Goal: Task Accomplishment & Management: Complete application form

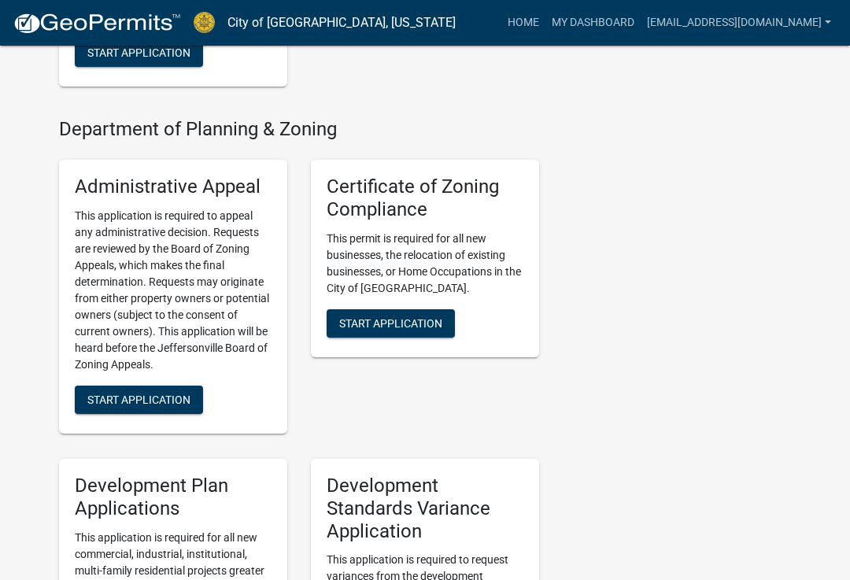
scroll to position [1729, 0]
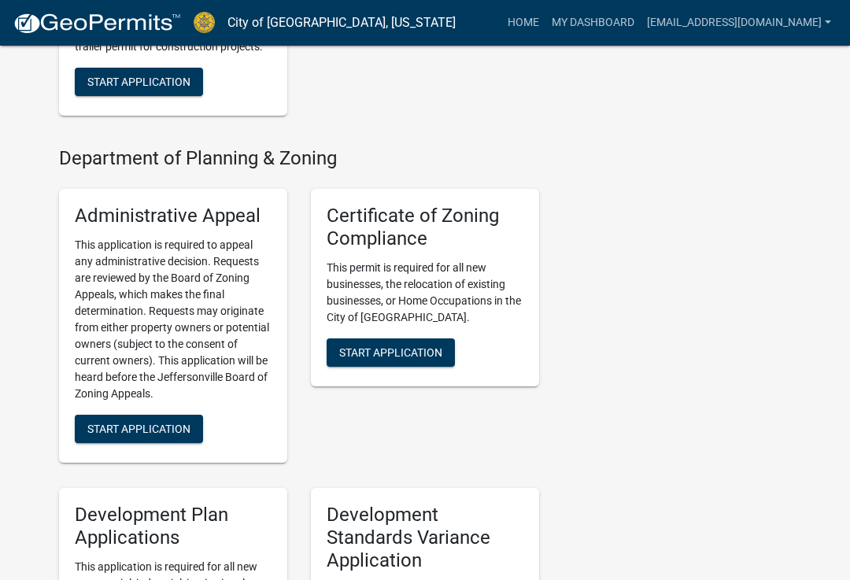
click at [416, 367] on button "Start Application" at bounding box center [390, 352] width 128 height 28
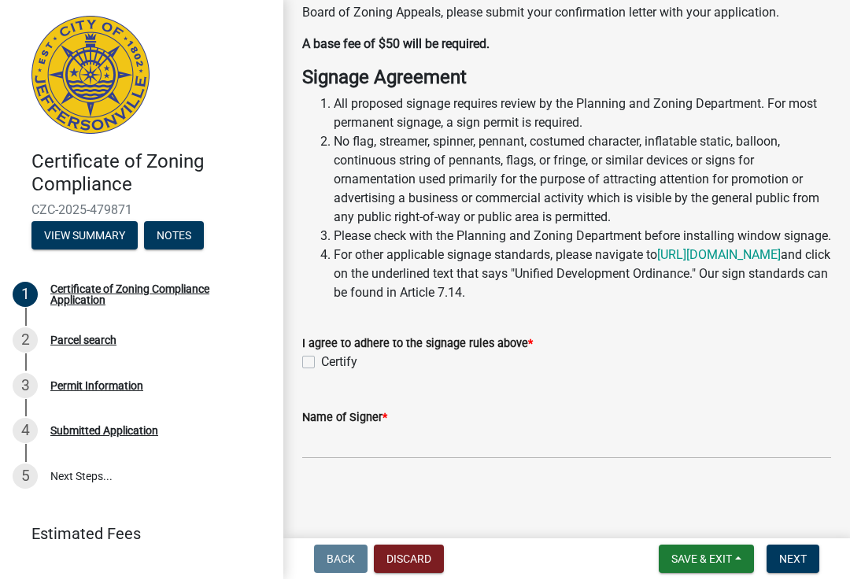
scroll to position [318, 0]
click at [478, 478] on div "Certificate of Zoning Compliance Application share Share This is the page for t…" at bounding box center [566, 94] width 552 height 786
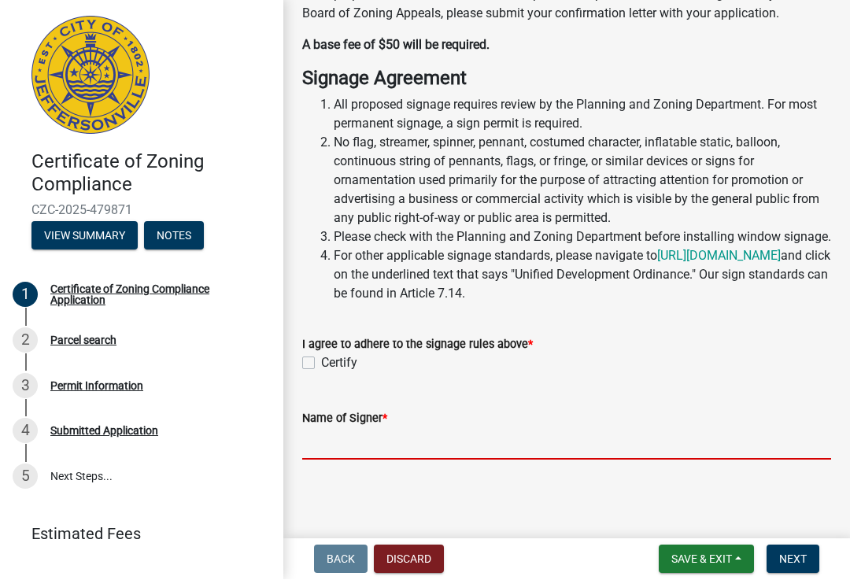
click at [458, 443] on input "Name of Signer *" at bounding box center [566, 444] width 529 height 32
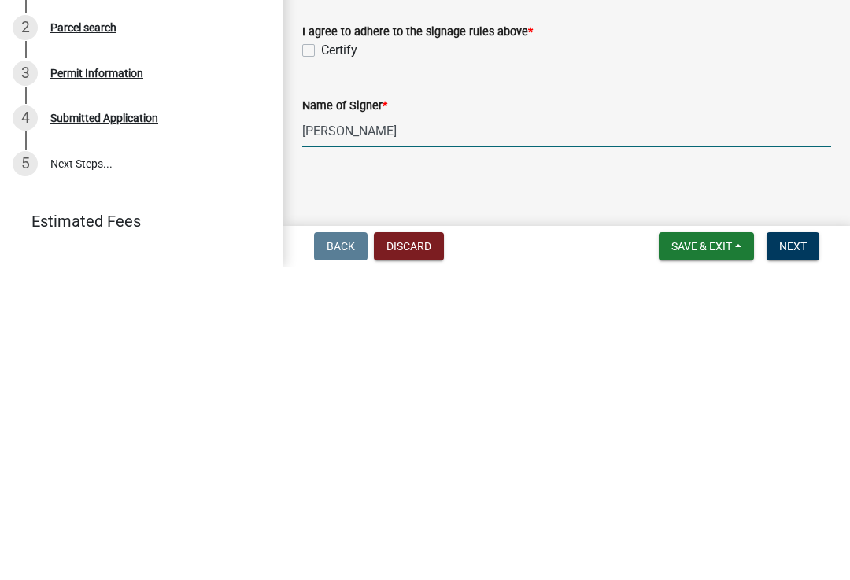
type input "[PERSON_NAME]"
click at [321, 354] on label "Certify" at bounding box center [339, 363] width 36 height 19
click at [321, 354] on input "Certify" at bounding box center [326, 359] width 10 height 10
checkbox input "true"
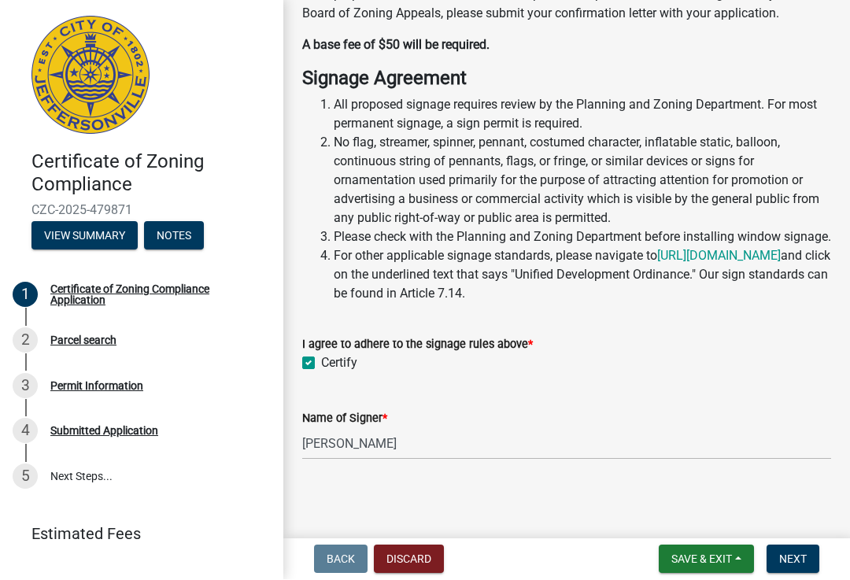
click at [806, 549] on button "Next" at bounding box center [792, 559] width 53 height 28
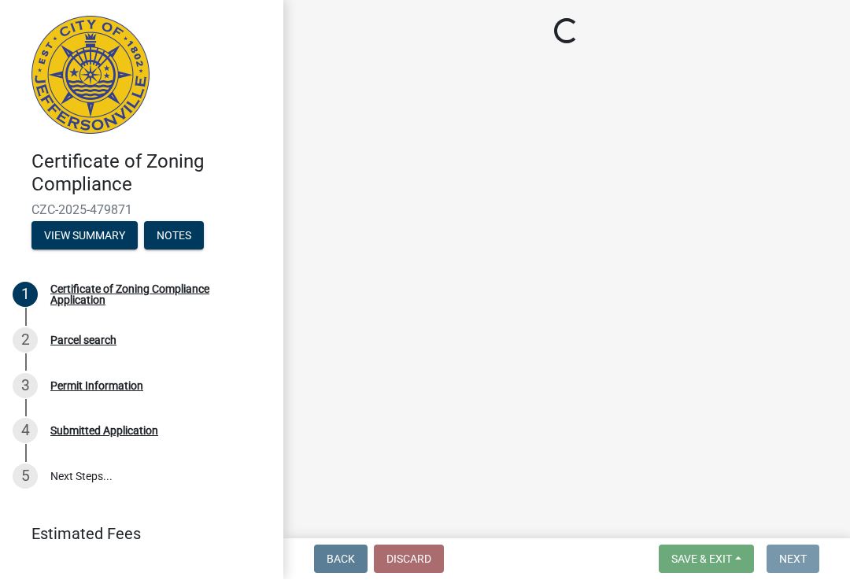
scroll to position [0, 0]
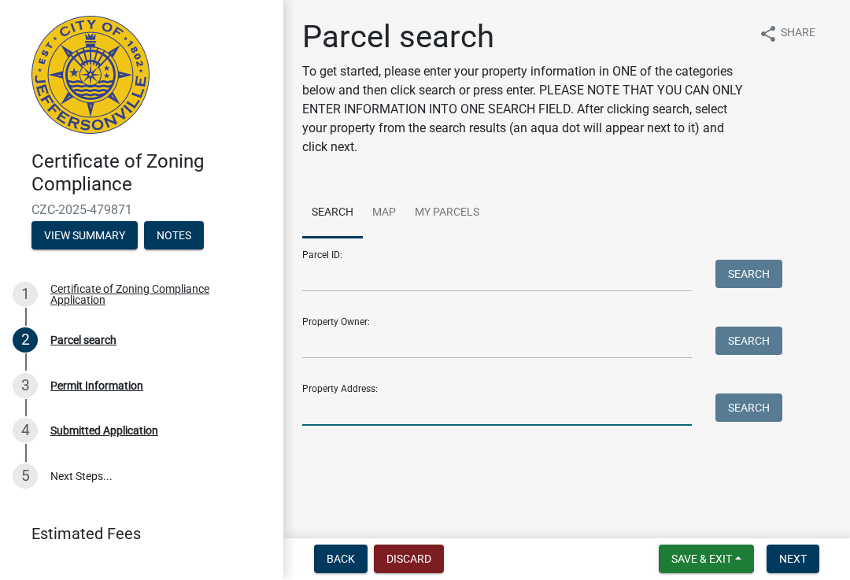
click at [407, 399] on input "Property Address:" at bounding box center [496, 410] width 389 height 32
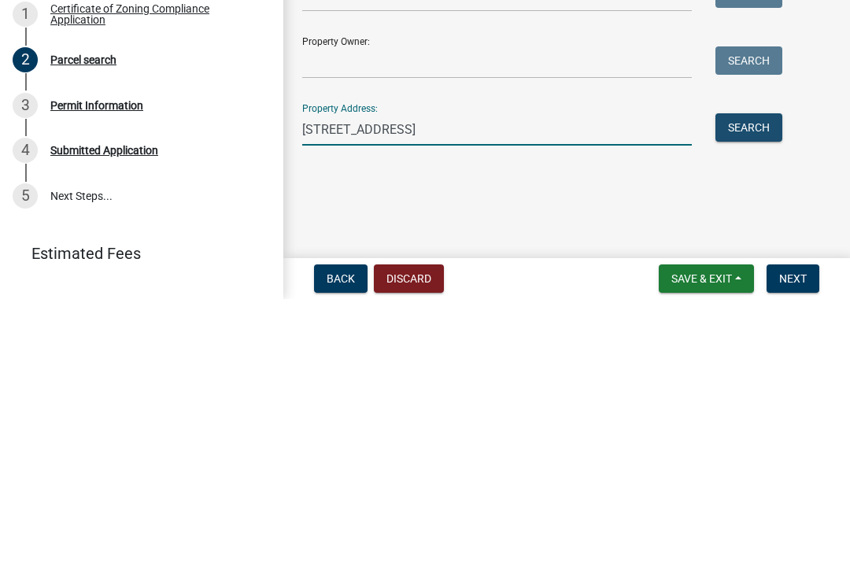
click at [770, 394] on button "Search" at bounding box center [748, 408] width 67 height 28
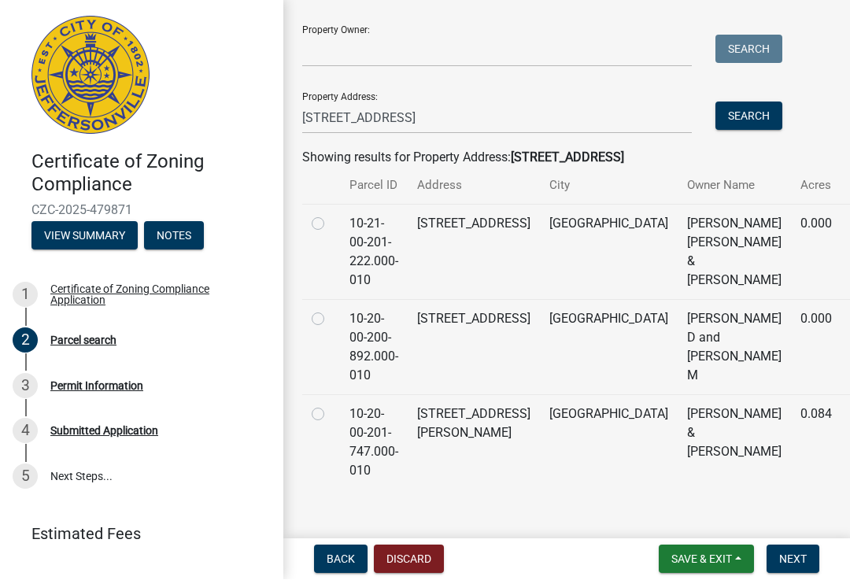
scroll to position [291, 0]
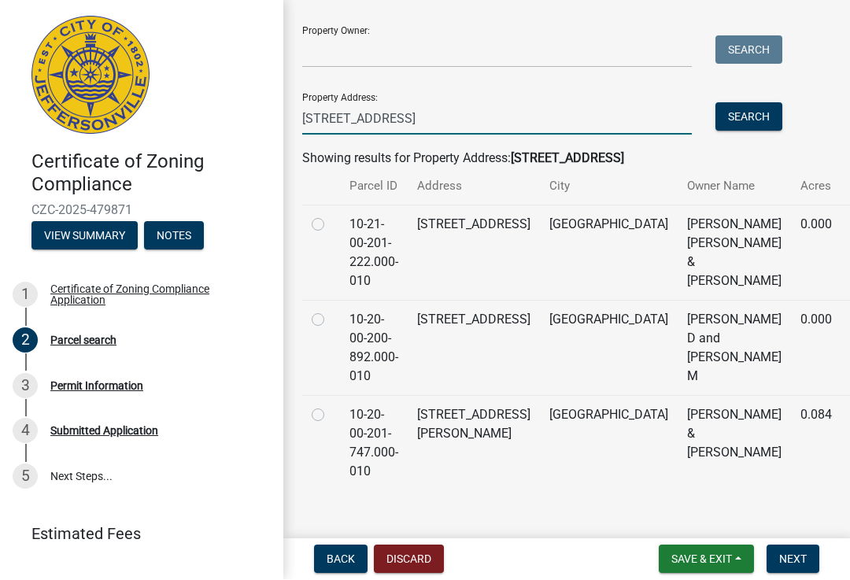
click at [414, 122] on input "[STREET_ADDRESS]" at bounding box center [496, 119] width 389 height 32
type input "[STREET_ADDRESS]"
click at [767, 121] on button "Search" at bounding box center [748, 117] width 67 height 28
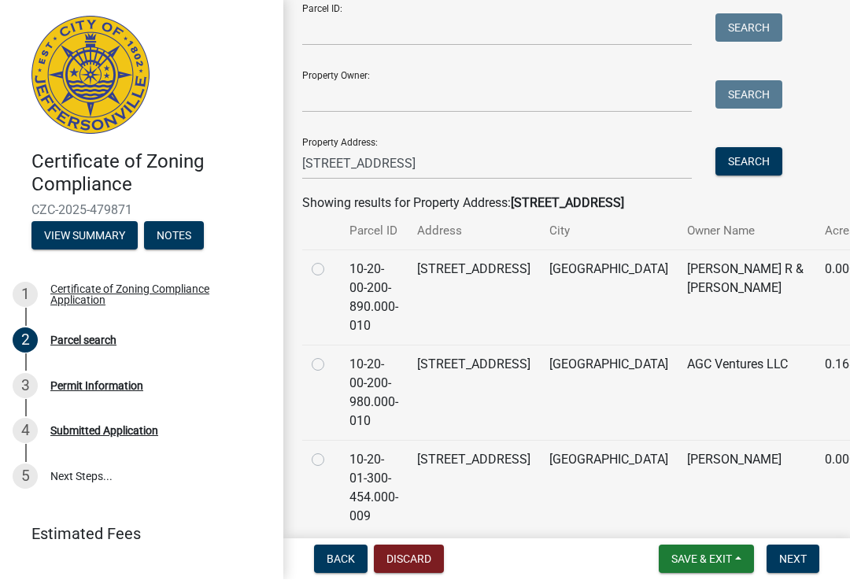
scroll to position [258, 0]
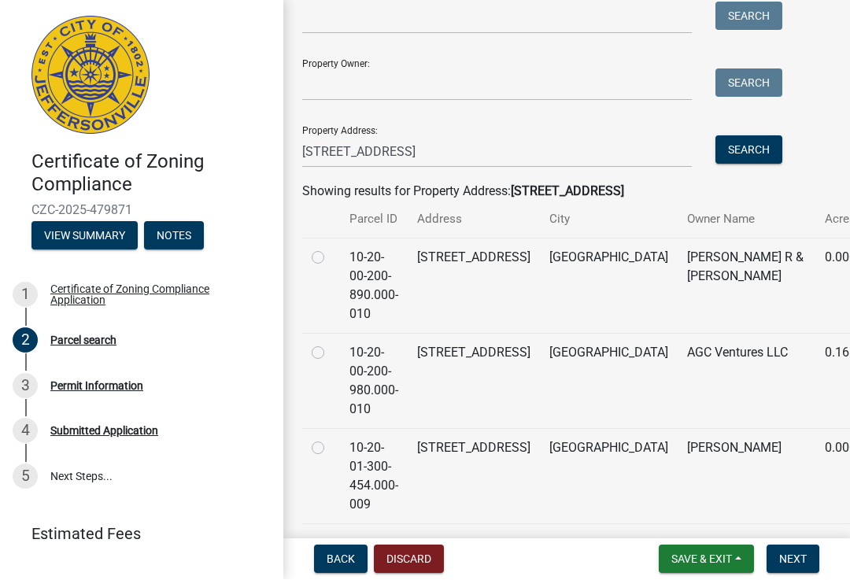
click at [330, 344] on label at bounding box center [330, 344] width 0 height 0
click at [330, 344] on input "radio" at bounding box center [335, 349] width 10 height 10
radio input "true"
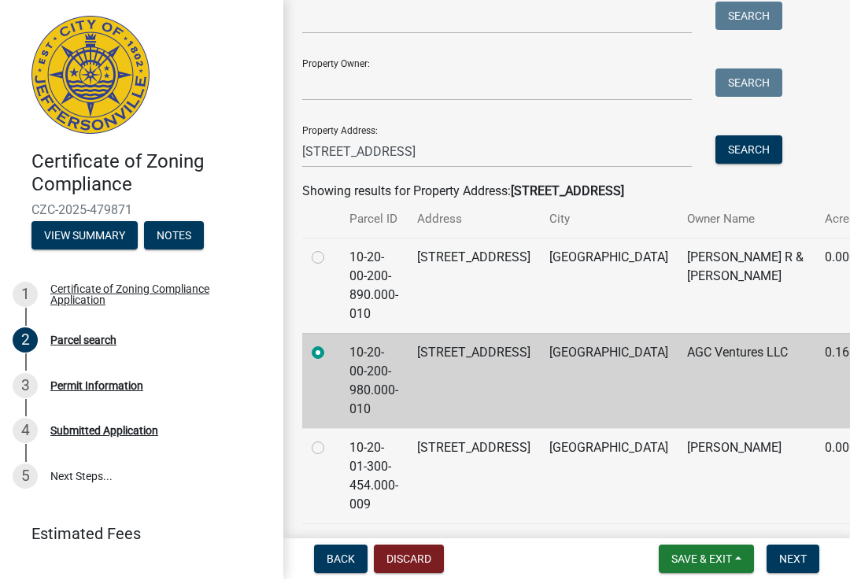
click at [803, 565] on span "Next" at bounding box center [793, 559] width 28 height 13
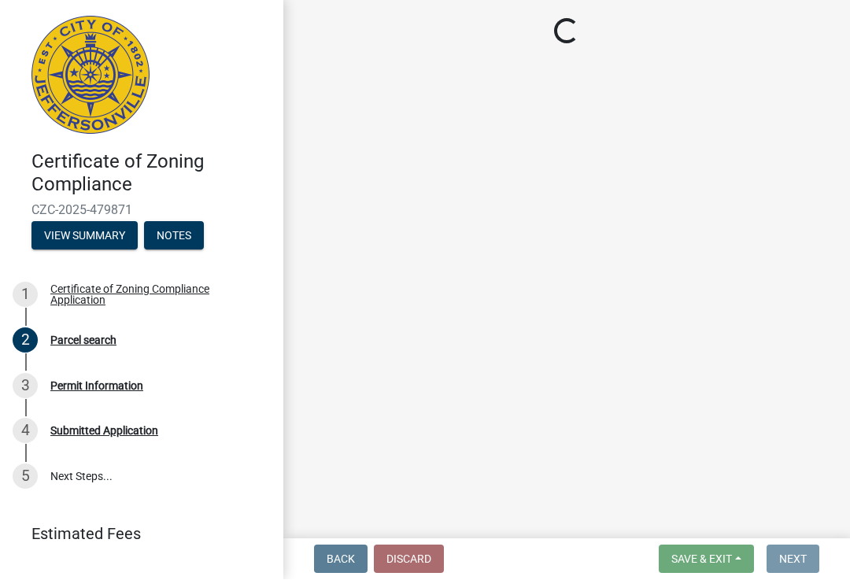
scroll to position [0, 0]
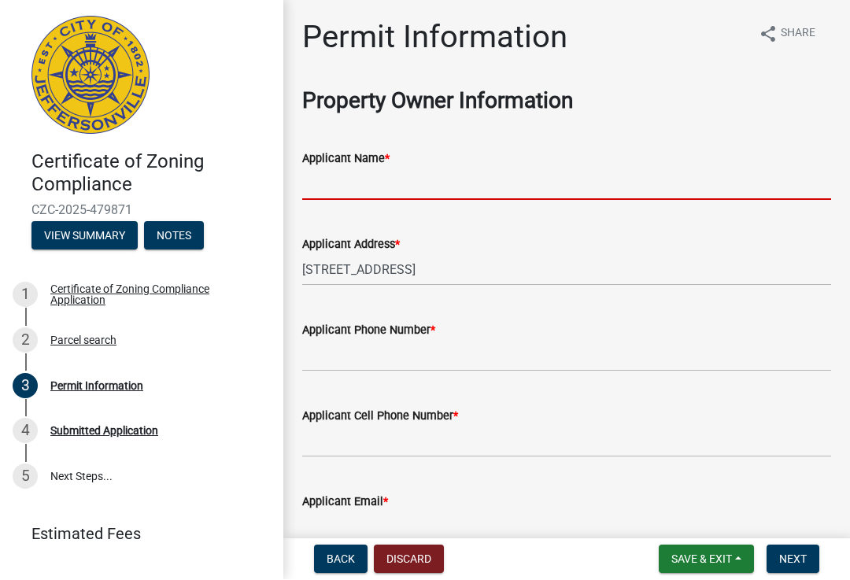
click at [471, 188] on input "Applicant Name *" at bounding box center [566, 184] width 529 height 32
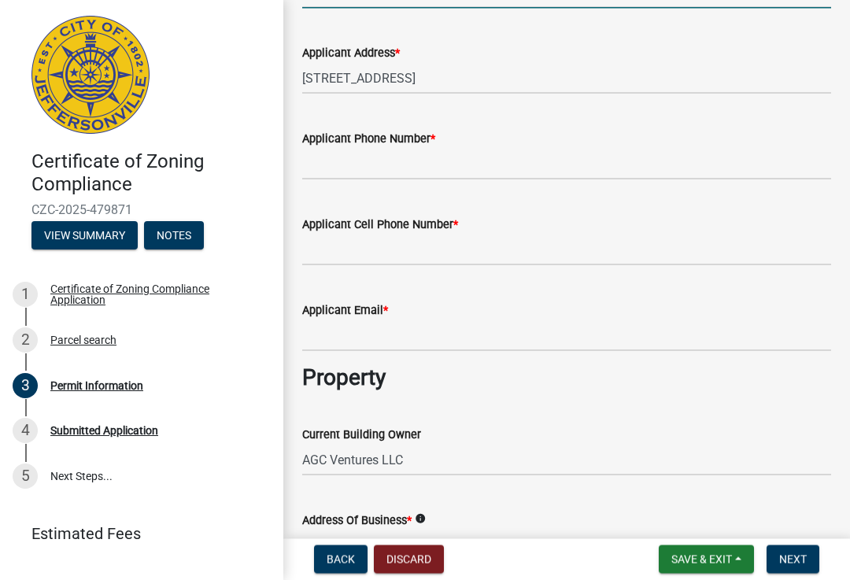
scroll to position [197, 0]
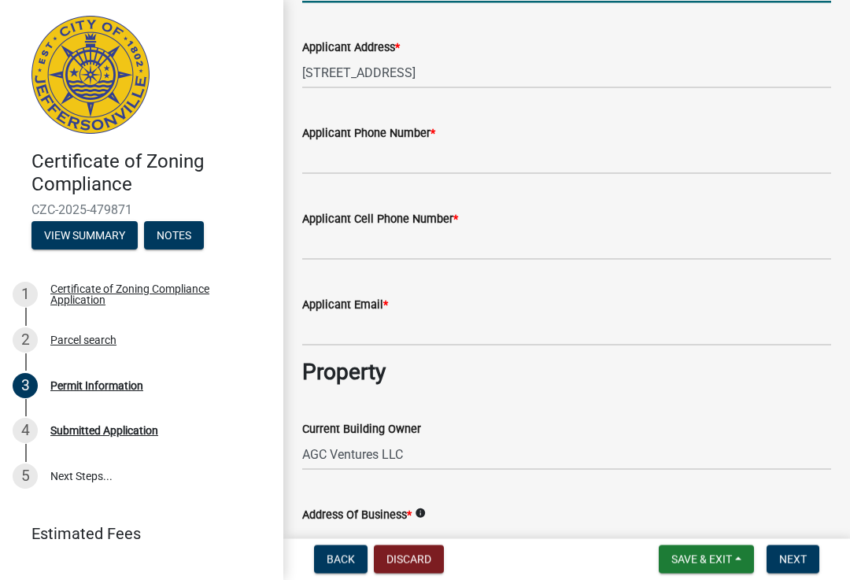
type input "[PERSON_NAME]"
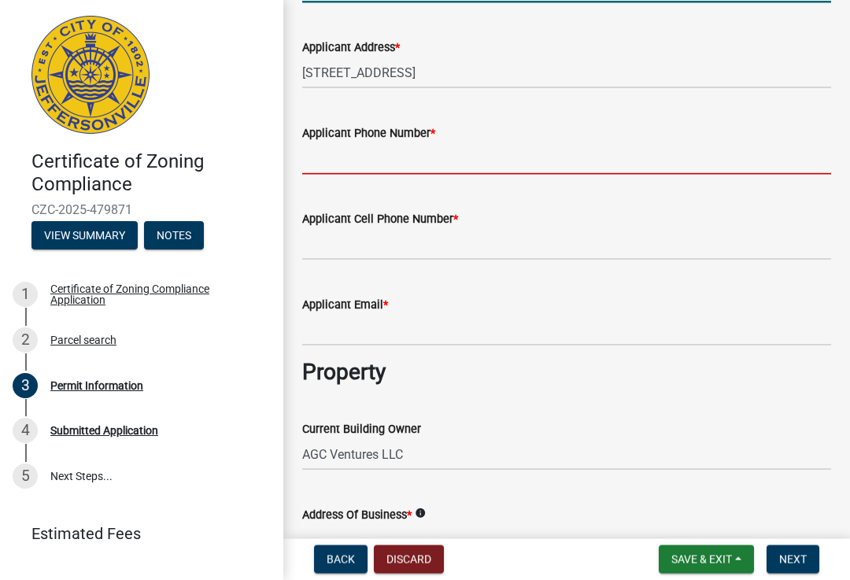
click at [496, 159] on input "Applicant Phone Number *" at bounding box center [566, 158] width 529 height 32
type input "8125258877"
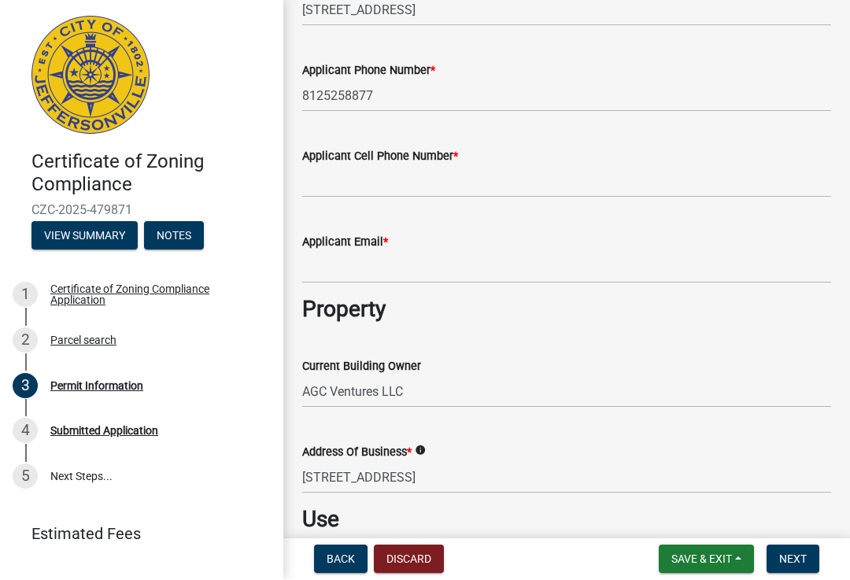
scroll to position [271, 0]
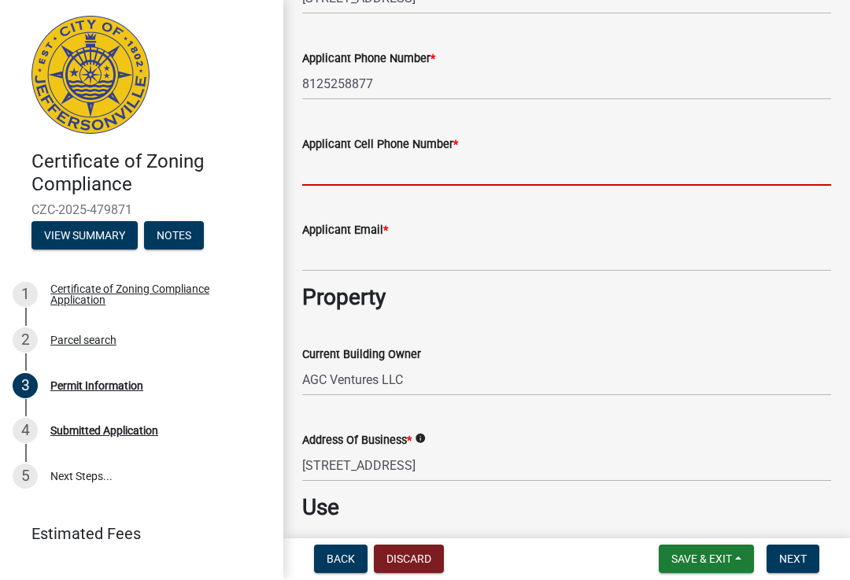
click at [507, 171] on input "Applicant Cell Phone Number *" at bounding box center [566, 170] width 529 height 32
type input "8125258877"
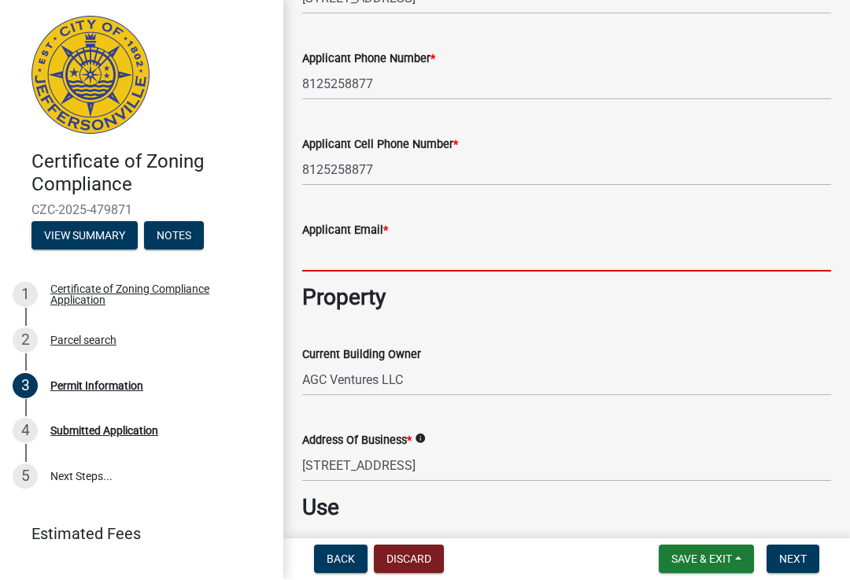
click at [474, 269] on input "Applicant Email *" at bounding box center [566, 256] width 529 height 32
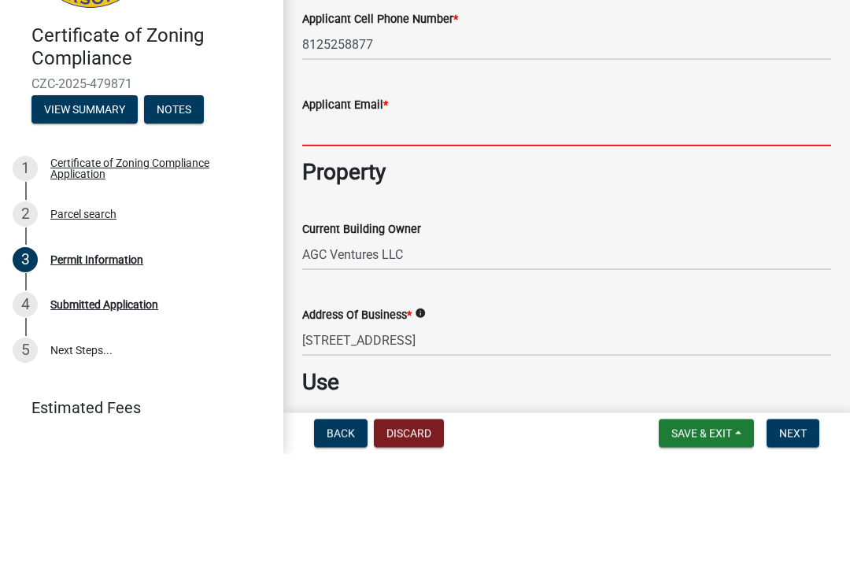
type input "[EMAIL_ADDRESS][DOMAIN_NAME]"
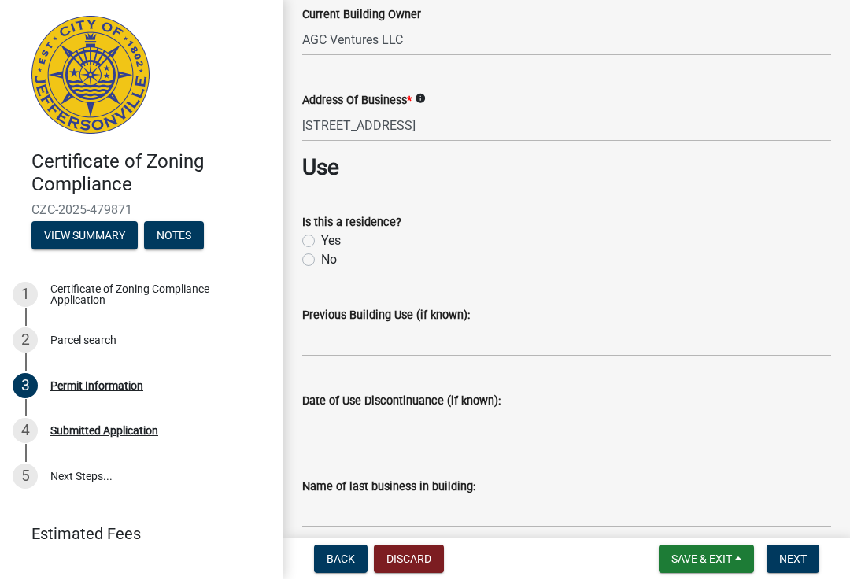
scroll to position [613, 0]
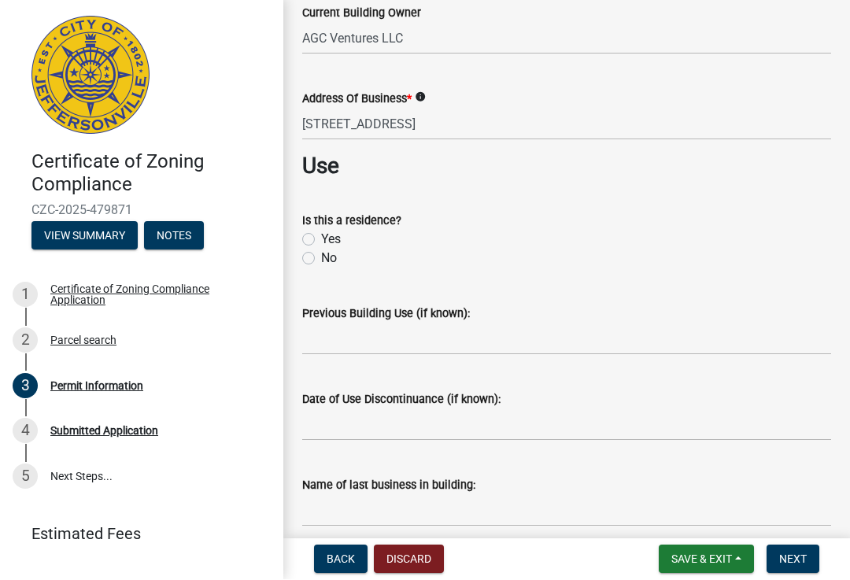
click at [321, 241] on label "Yes" at bounding box center [331, 239] width 20 height 19
click at [321, 241] on input "Yes" at bounding box center [326, 235] width 10 height 10
radio input "true"
click at [321, 261] on label "No" at bounding box center [329, 258] width 16 height 19
click at [321, 260] on input "No" at bounding box center [326, 254] width 10 height 10
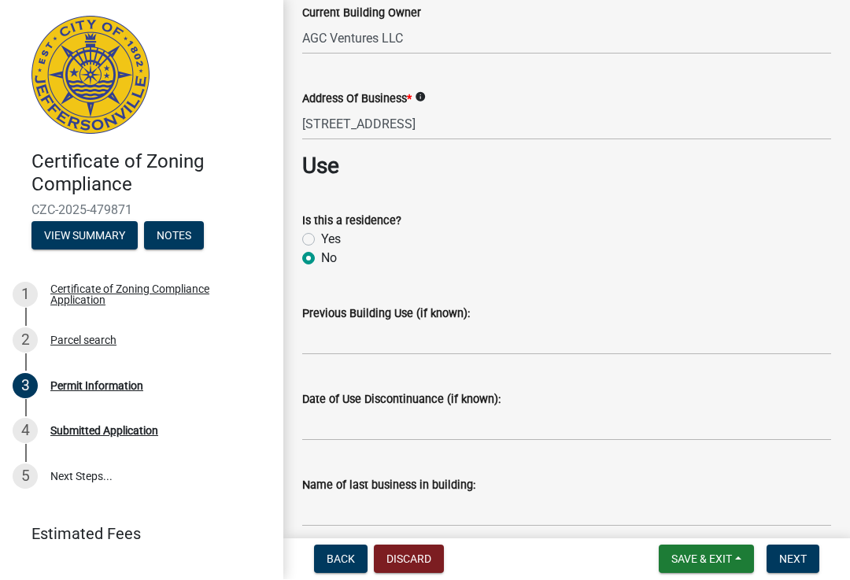
radio input "true"
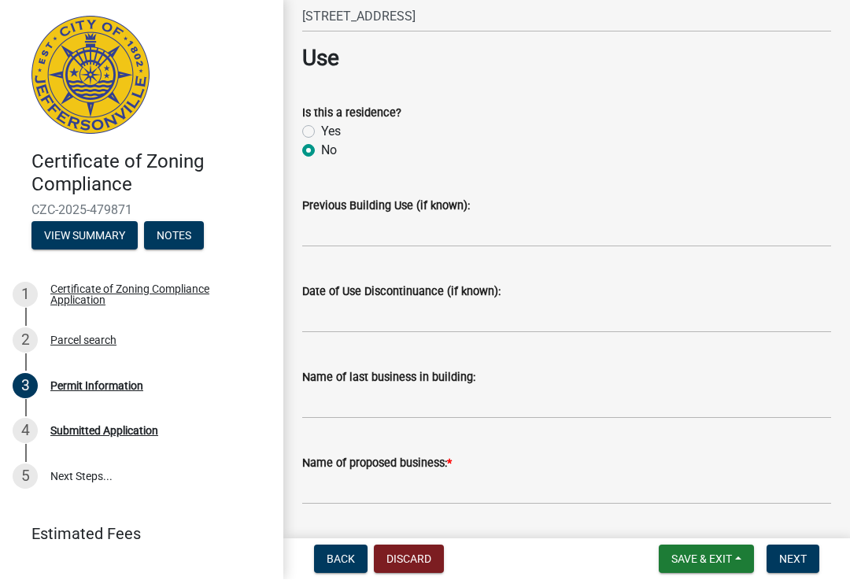
scroll to position [724, 0]
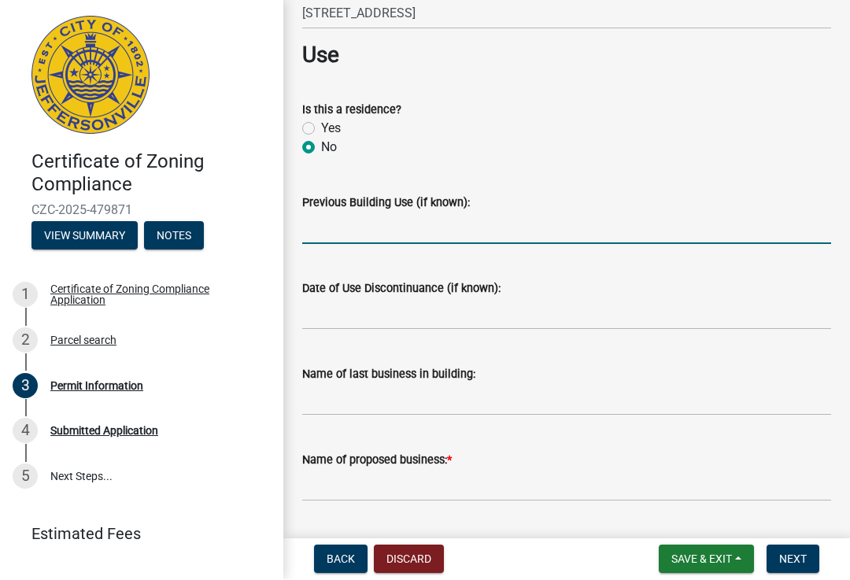
click at [458, 227] on input "Previous Building Use (if known):" at bounding box center [566, 228] width 529 height 32
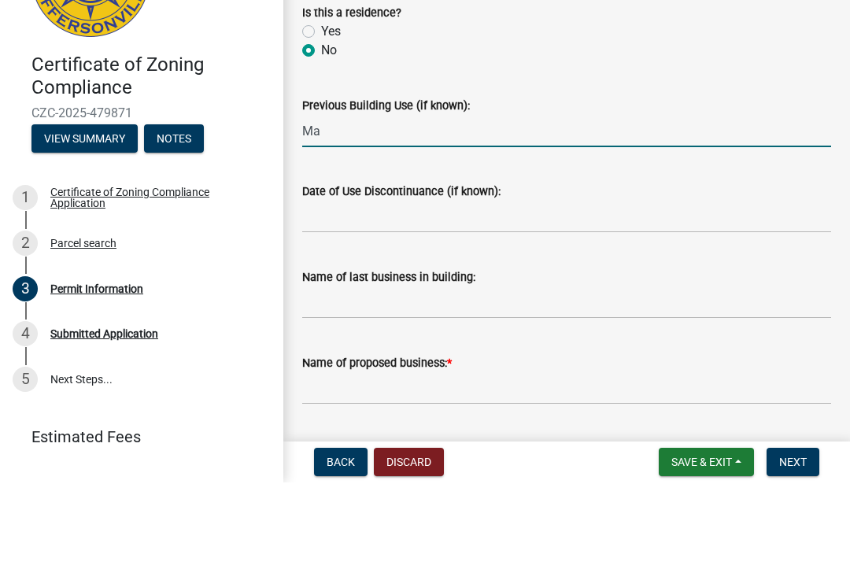
type input "M"
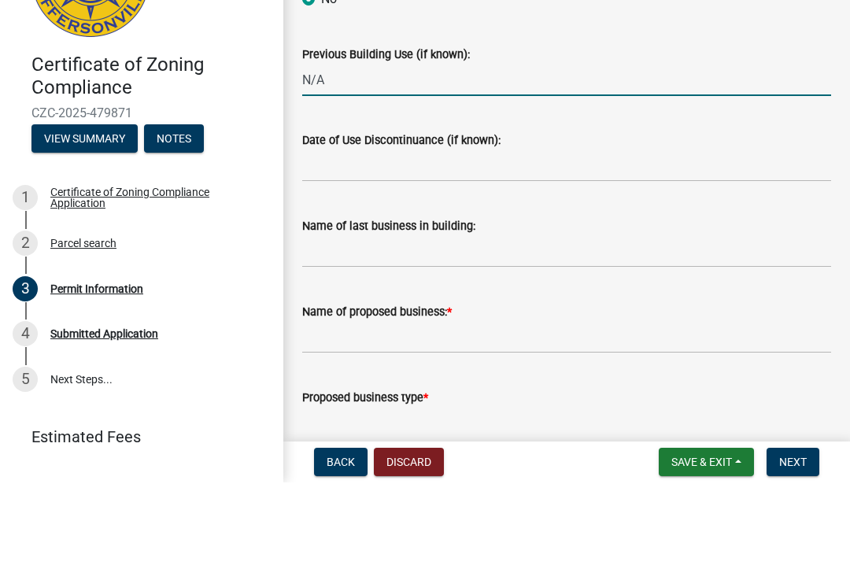
scroll to position [781, 0]
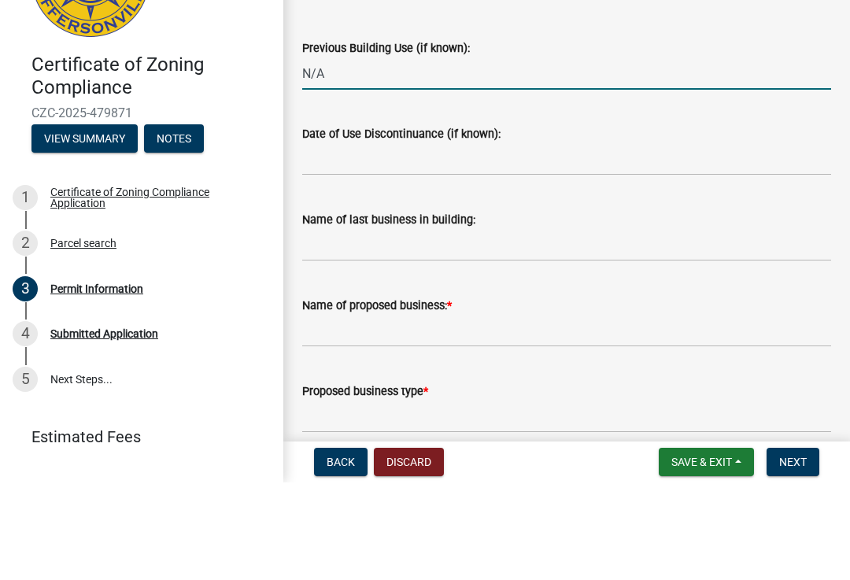
type input "N/A"
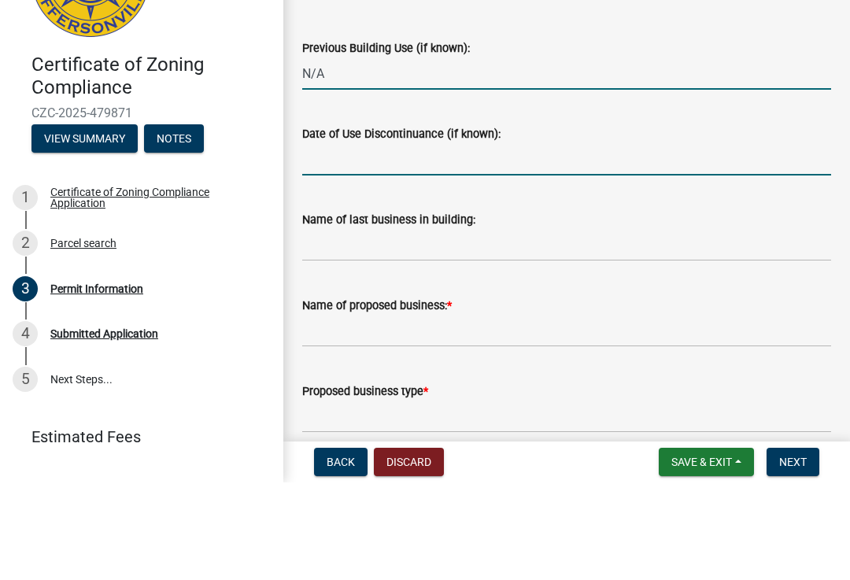
click at [386, 241] on input "Date of Use Discontinuance (if known):" at bounding box center [566, 257] width 529 height 32
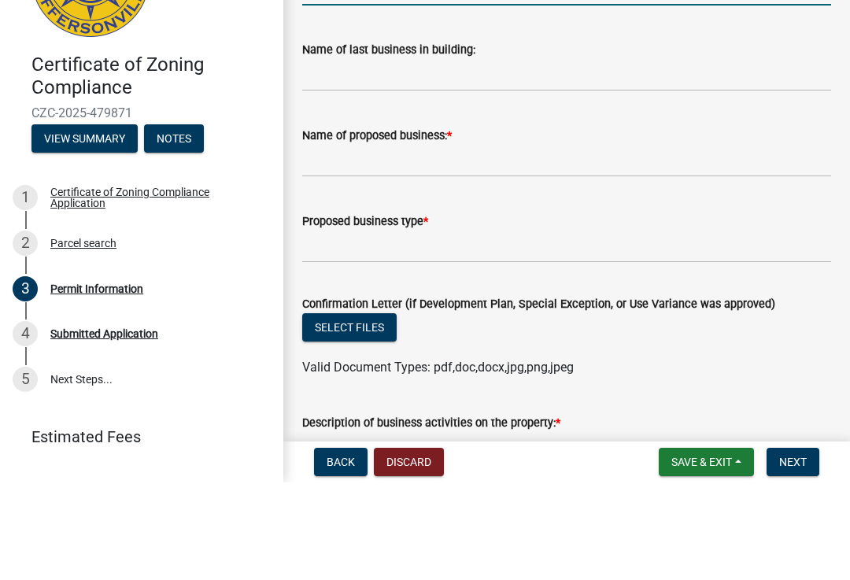
scroll to position [975, 0]
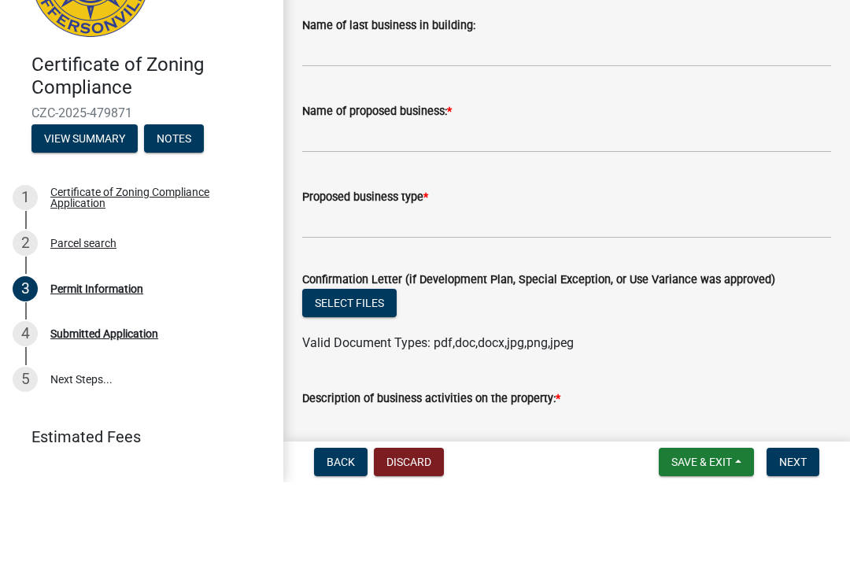
type input "N/a"
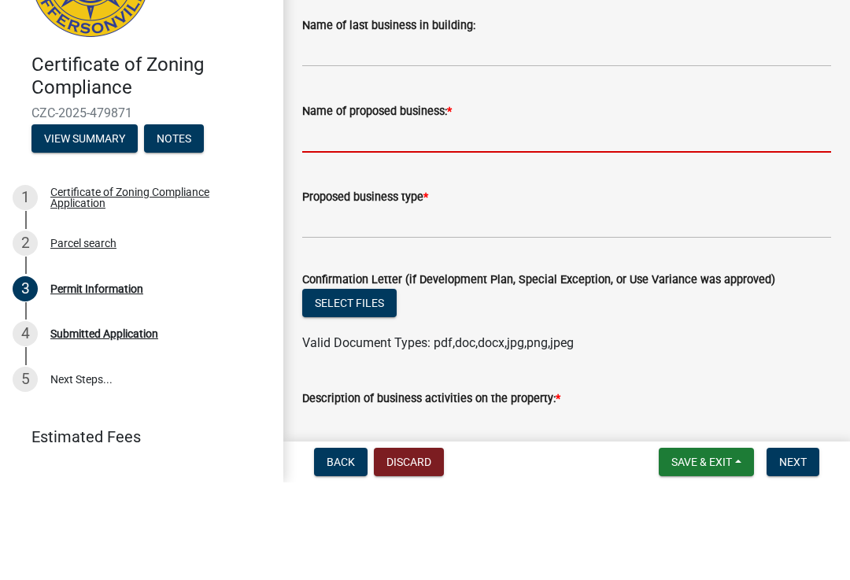
click at [542, 218] on input "Name of proposed business: *" at bounding box center [566, 234] width 529 height 32
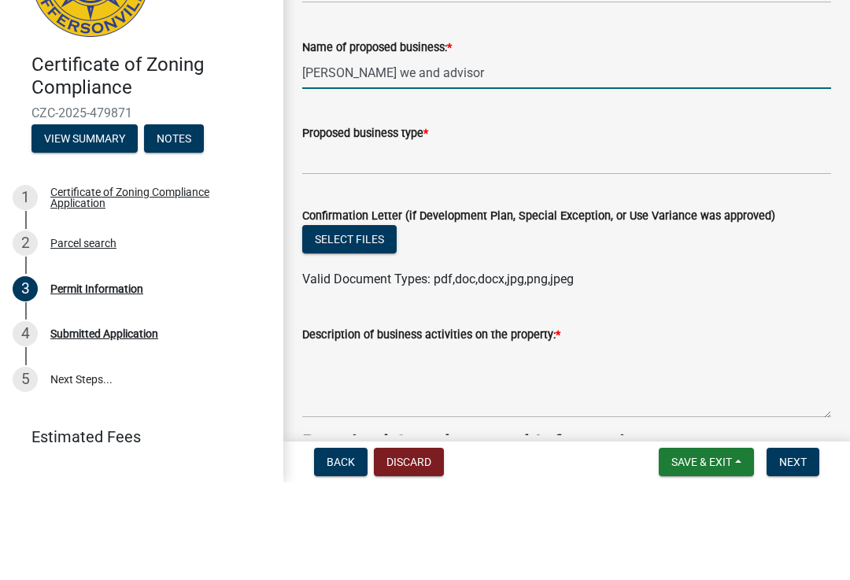
scroll to position [1041, 0]
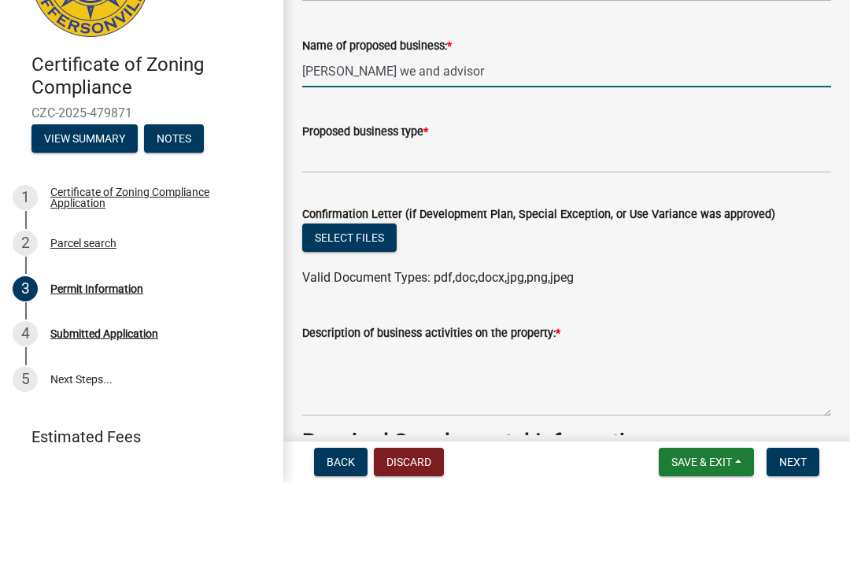
type input "[PERSON_NAME] we and advisor"
click at [507, 238] on input "Proposed business type *" at bounding box center [566, 254] width 529 height 32
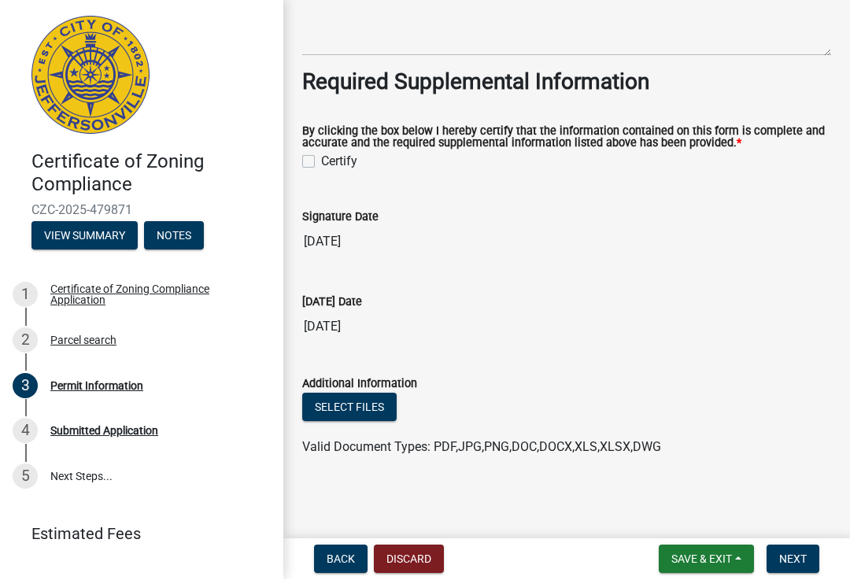
scroll to position [1507, 0]
type input "Psychic readings and chakra alignment"
click at [322, 168] on label "Certify" at bounding box center [339, 162] width 36 height 19
click at [322, 163] on input "Certify" at bounding box center [326, 158] width 10 height 10
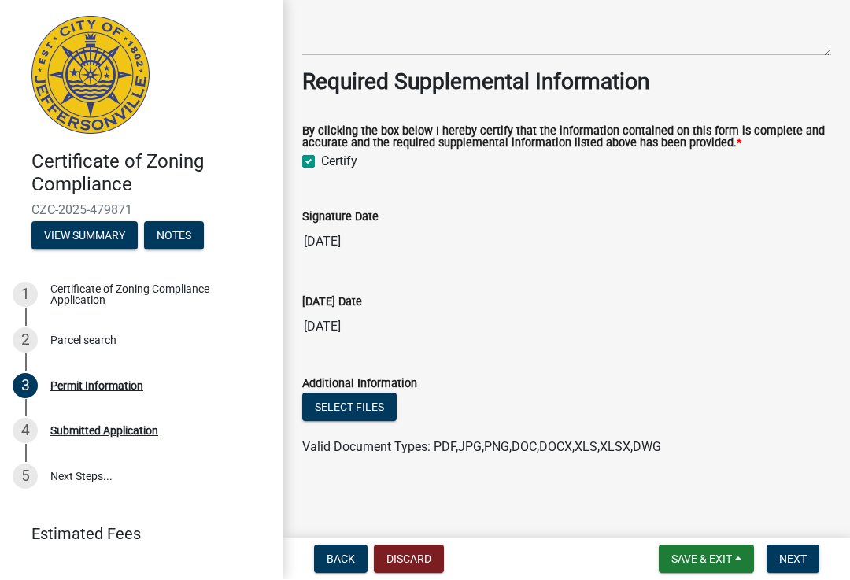
click at [809, 553] on button "Next" at bounding box center [792, 559] width 53 height 28
click at [433, 448] on span "Valid Document Types: PDF,JPG,PNG,DOC,DOCX,XLS,XLSX,DWG" at bounding box center [481, 447] width 359 height 15
click at [374, 400] on button "Select files" at bounding box center [349, 407] width 94 height 28
click at [463, 206] on div "Signature Date [DATE]" at bounding box center [566, 222] width 529 height 72
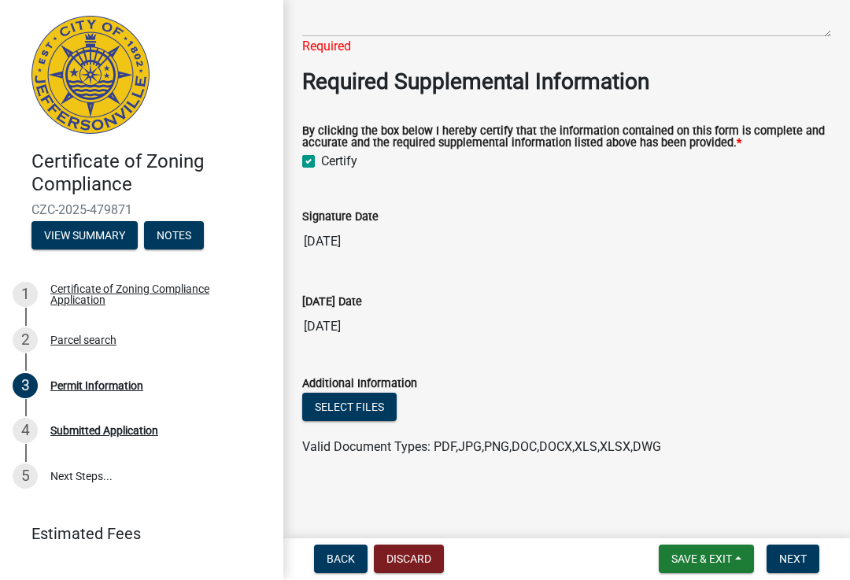
click at [413, 255] on input "[DATE]" at bounding box center [566, 242] width 529 height 31
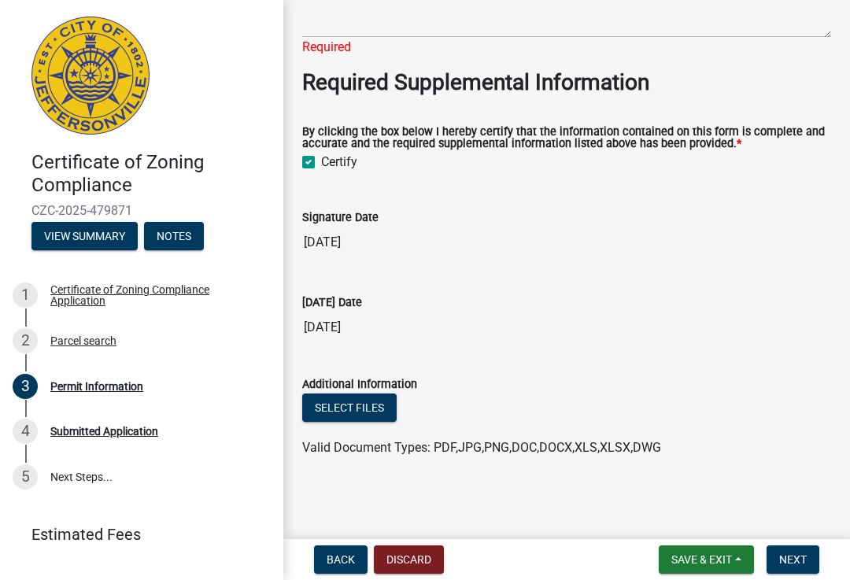
click at [355, 249] on input "[DATE]" at bounding box center [566, 242] width 529 height 31
click at [575, 321] on input "[DATE]" at bounding box center [566, 327] width 529 height 31
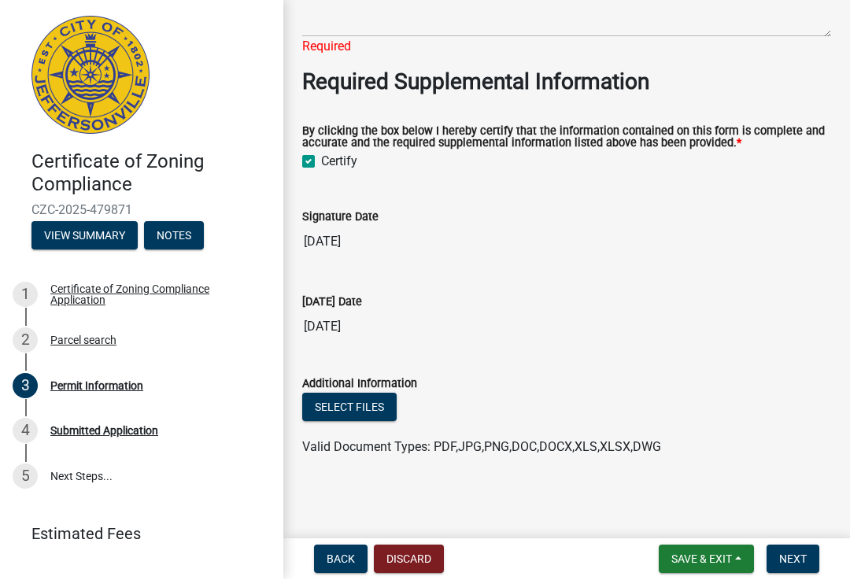
click at [514, 450] on span "Valid Document Types: PDF,JPG,PNG,DOC,DOCX,XLS,XLSX,DWG" at bounding box center [481, 447] width 359 height 15
click at [802, 564] on span "Next" at bounding box center [793, 559] width 28 height 13
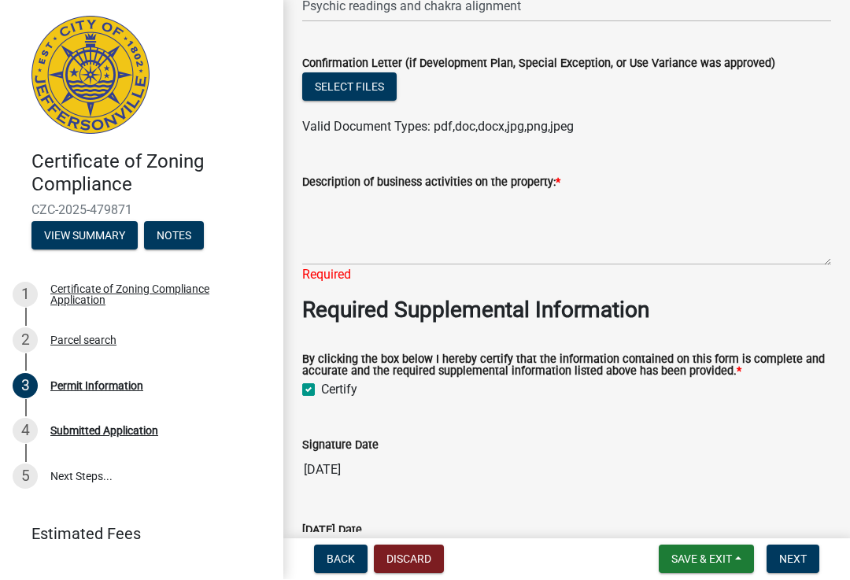
scroll to position [1381, 0]
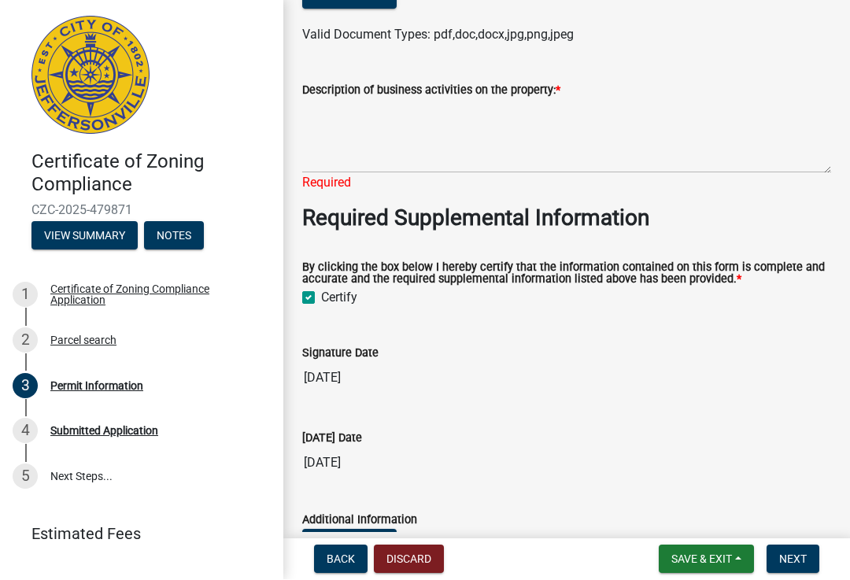
click at [321, 308] on label "Certify" at bounding box center [339, 298] width 36 height 19
click at [321, 299] on input "Certify" at bounding box center [326, 294] width 10 height 10
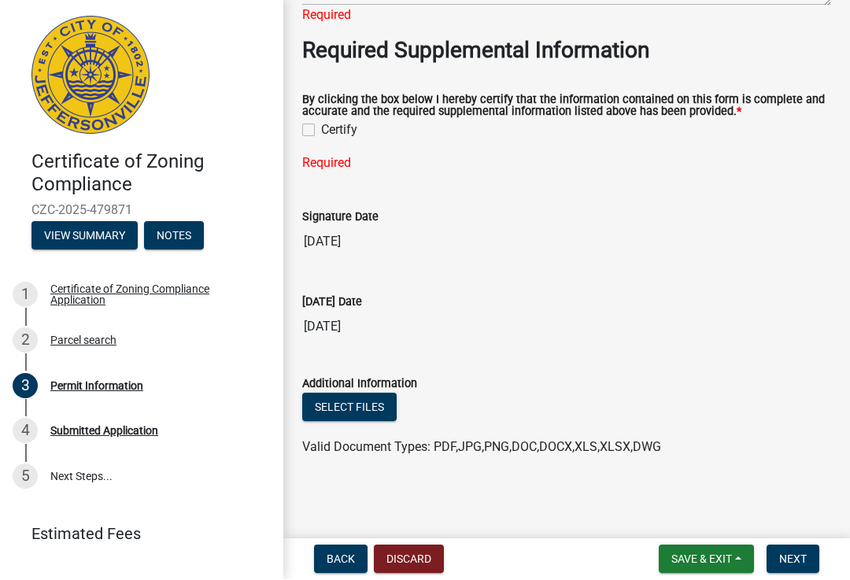
click at [321, 132] on label "Certify" at bounding box center [339, 130] width 36 height 19
click at [321, 131] on input "Certify" at bounding box center [326, 126] width 10 height 10
checkbox input "true"
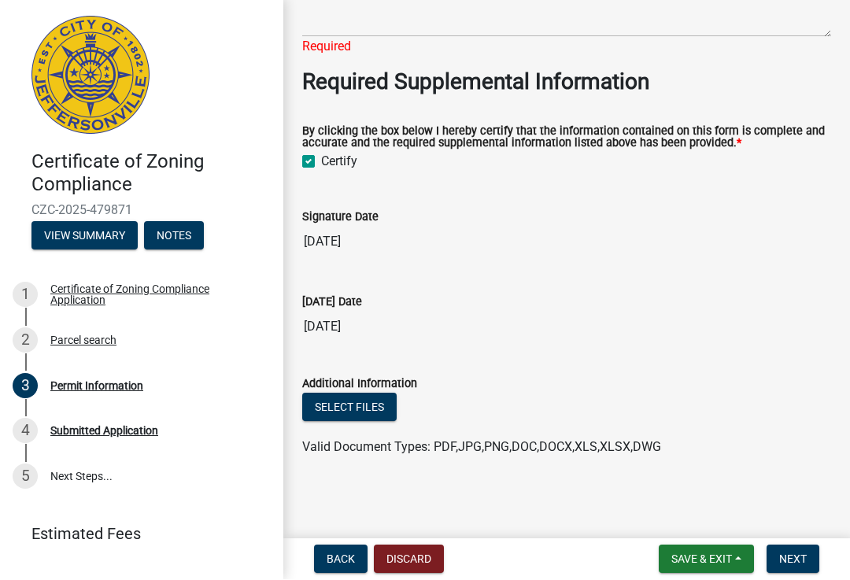
scroll to position [1533, 0]
click at [370, 206] on div "Signature Date [DATE]" at bounding box center [566, 222] width 529 height 72
click at [423, 196] on div "Signature Date [DATE]" at bounding box center [566, 222] width 529 height 72
click at [386, 227] on input "[DATE]" at bounding box center [566, 242] width 529 height 31
click at [348, 244] on input "[DATE]" at bounding box center [566, 242] width 529 height 31
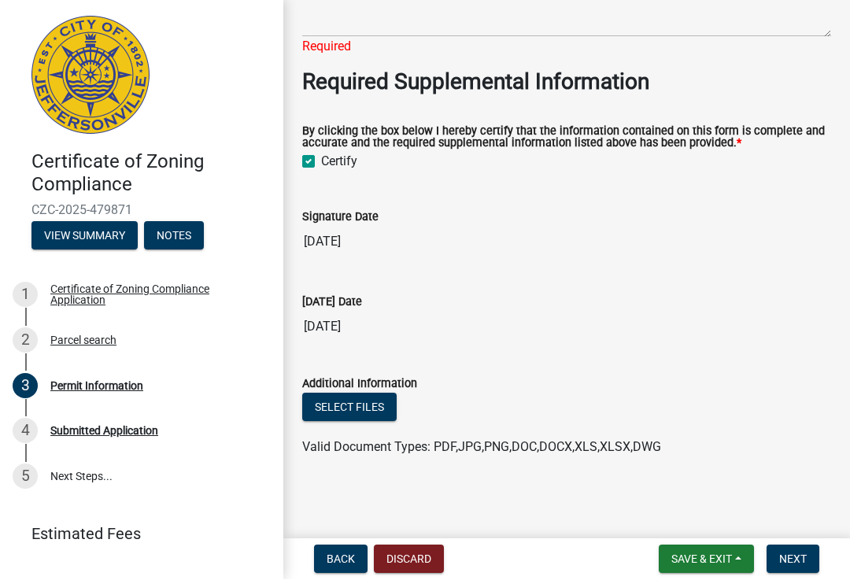
click at [374, 213] on label "Signature Date" at bounding box center [340, 217] width 76 height 11
click at [374, 227] on input "[DATE]" at bounding box center [566, 242] width 529 height 31
click at [691, 337] on input "[DATE]" at bounding box center [566, 327] width 529 height 31
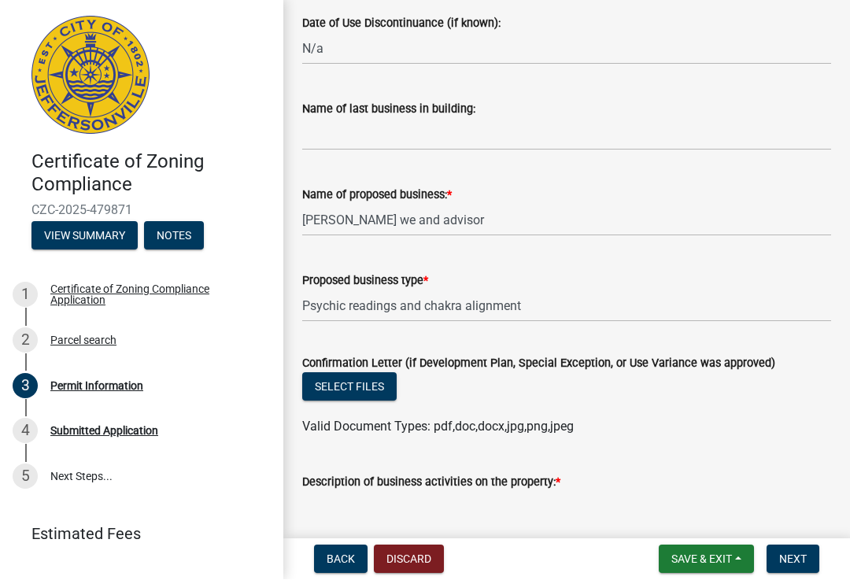
scroll to position [988, 0]
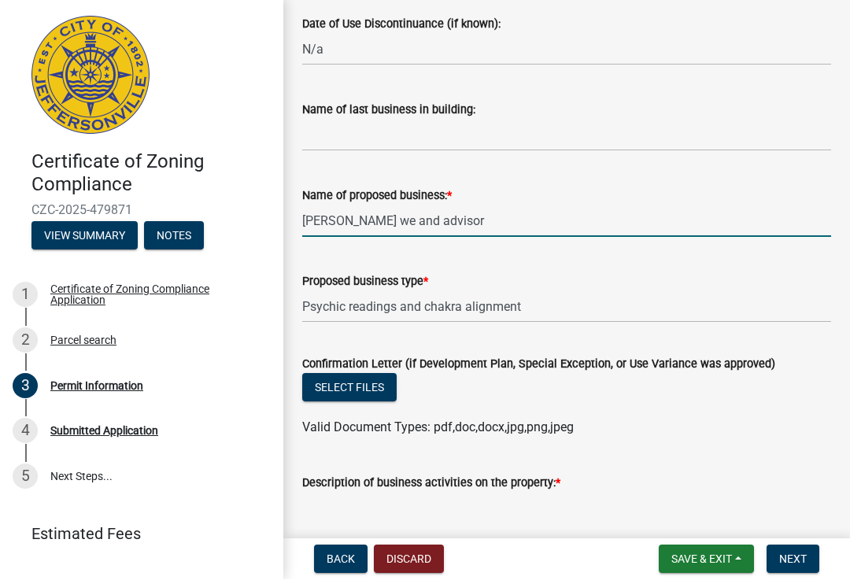
click at [397, 214] on input "[PERSON_NAME] we and advisor" at bounding box center [566, 221] width 529 height 32
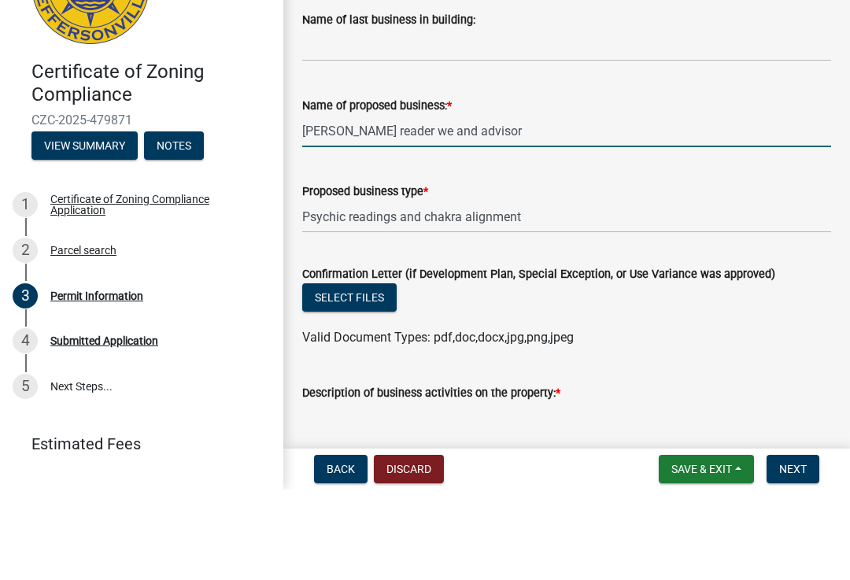
click at [419, 205] on input "[PERSON_NAME] reader we and advisor" at bounding box center [566, 221] width 529 height 32
click at [607, 205] on input "[PERSON_NAME] reader and advisor" at bounding box center [566, 221] width 529 height 32
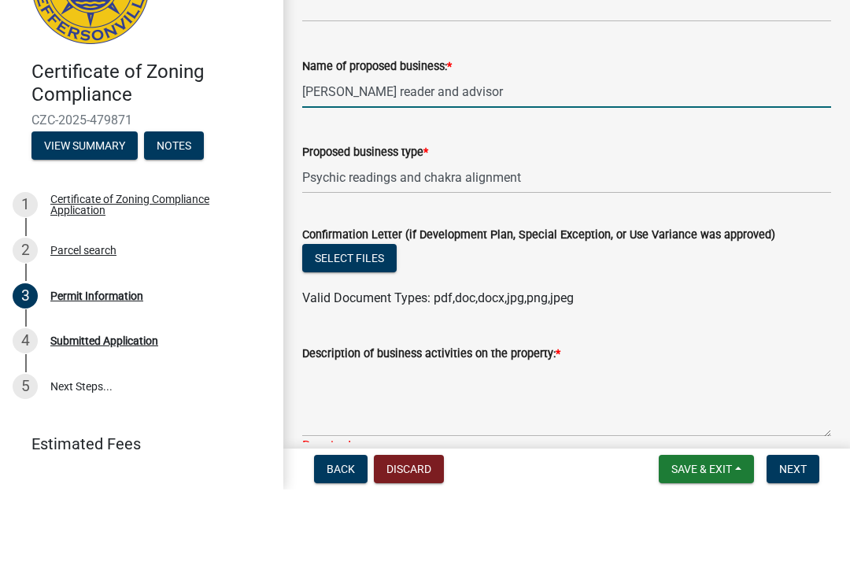
scroll to position [1029, 0]
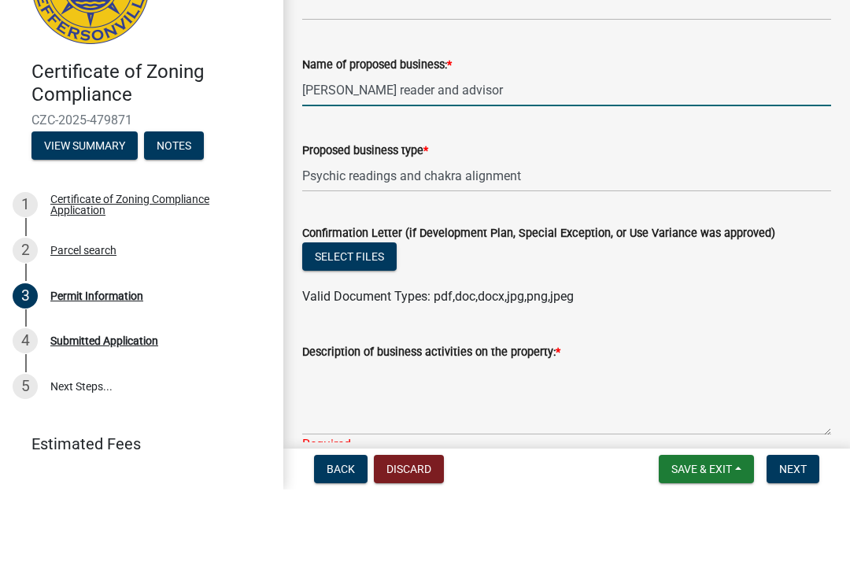
type input "[PERSON_NAME] reader and advisor"
click at [576, 250] on input "Psychic readings and chakra alignment" at bounding box center [566, 266] width 529 height 32
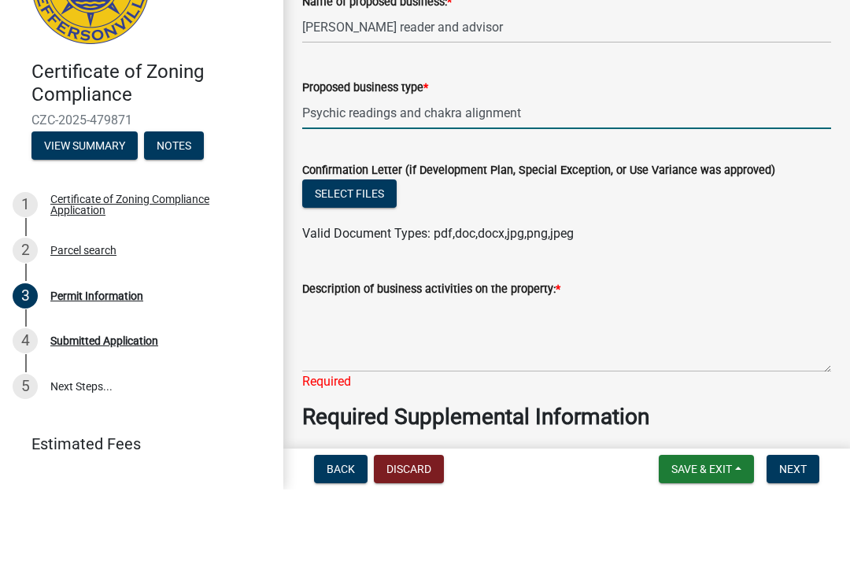
scroll to position [1093, 0]
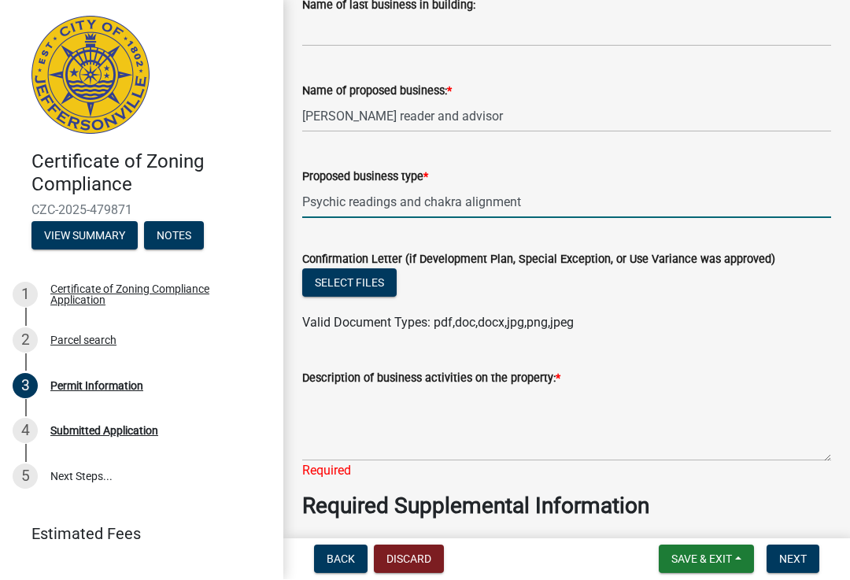
click at [848, 574] on nav "Back Discard Save & Exit Save Save & Exit Next" at bounding box center [566, 559] width 566 height 41
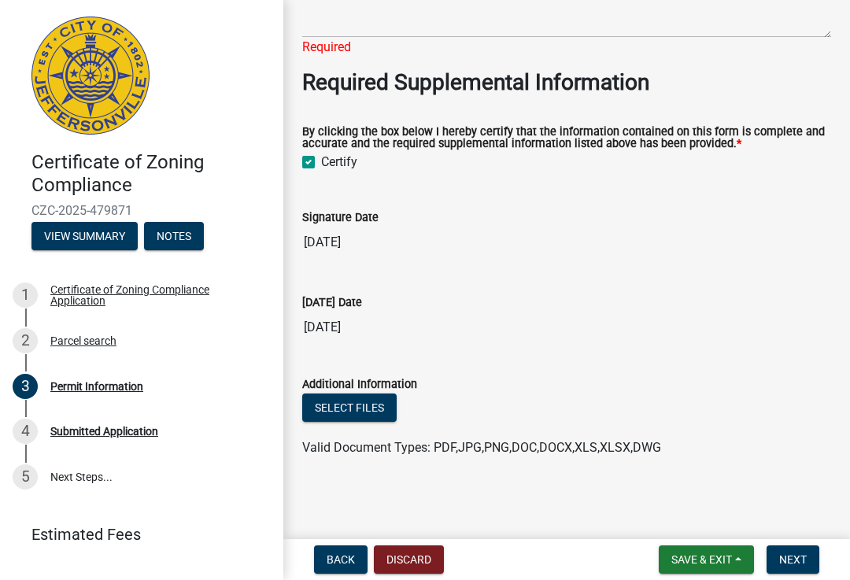
scroll to position [1533, 0]
click at [341, 555] on span "Back" at bounding box center [340, 559] width 28 height 13
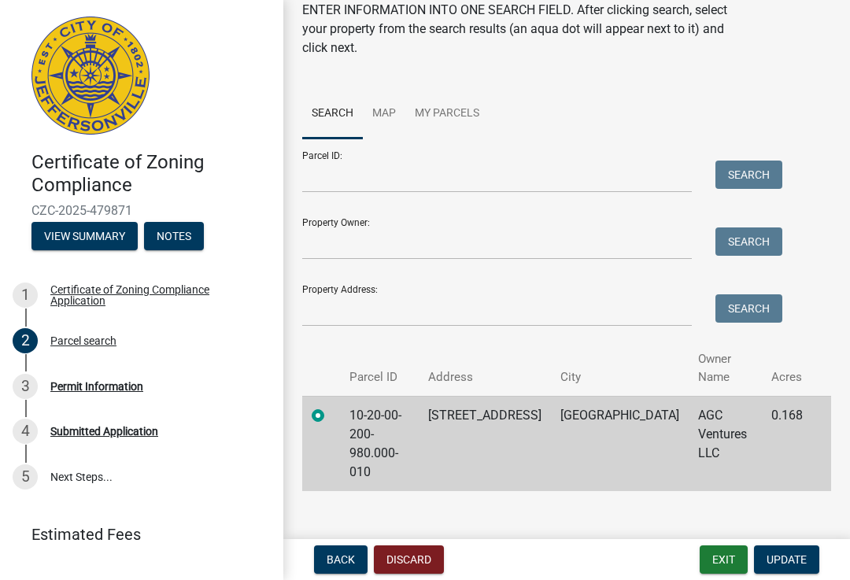
scroll to position [99, 0]
click at [802, 553] on span "Update" at bounding box center [786, 559] width 40 height 13
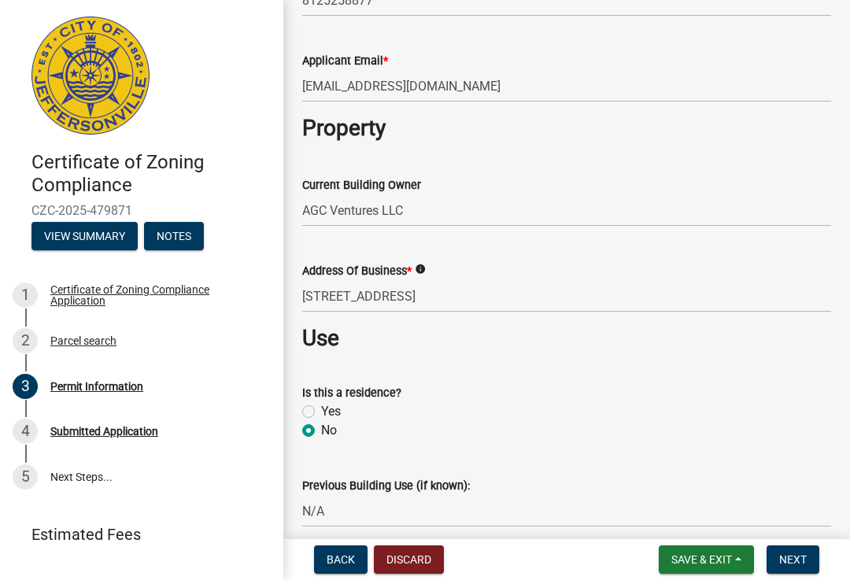
scroll to position [445, 0]
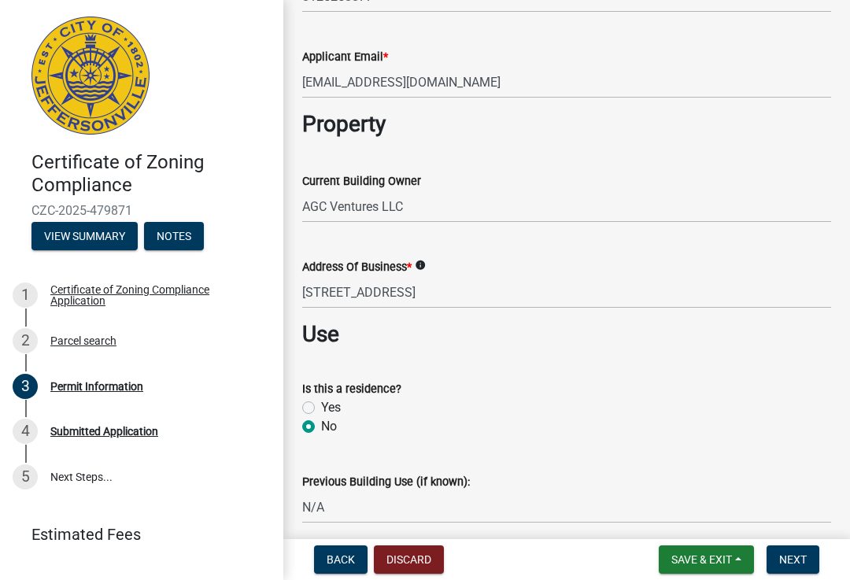
click at [321, 400] on label "Yes" at bounding box center [331, 407] width 20 height 19
click at [321, 400] on input "Yes" at bounding box center [326, 403] width 10 height 10
radio input "true"
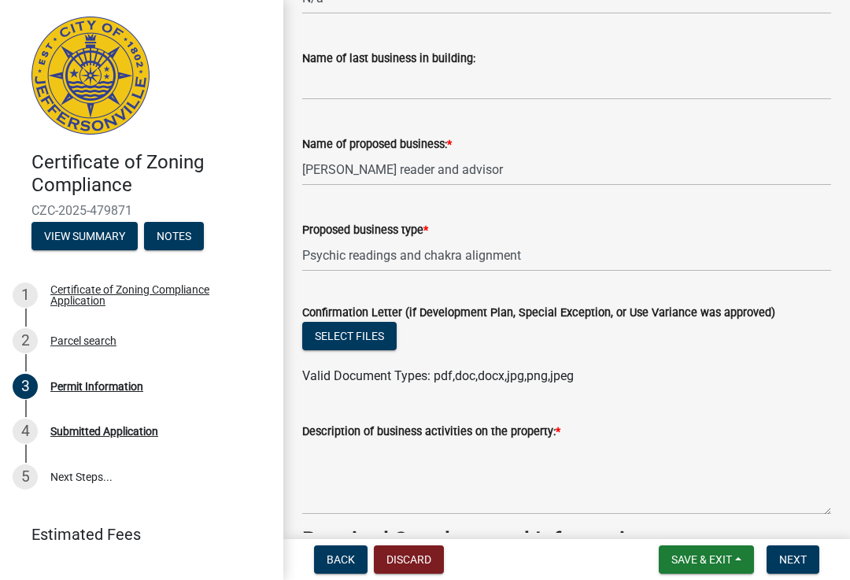
scroll to position [1042, 0]
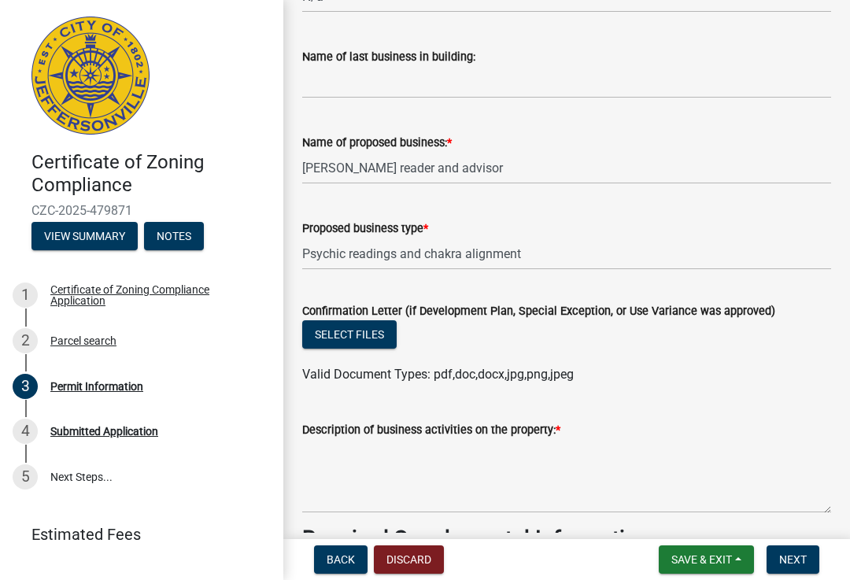
click at [560, 436] on label "Description of business activities on the property: *" at bounding box center [431, 430] width 258 height 11
click at [574, 440] on textarea "Description of business activities on the property: *" at bounding box center [566, 476] width 529 height 74
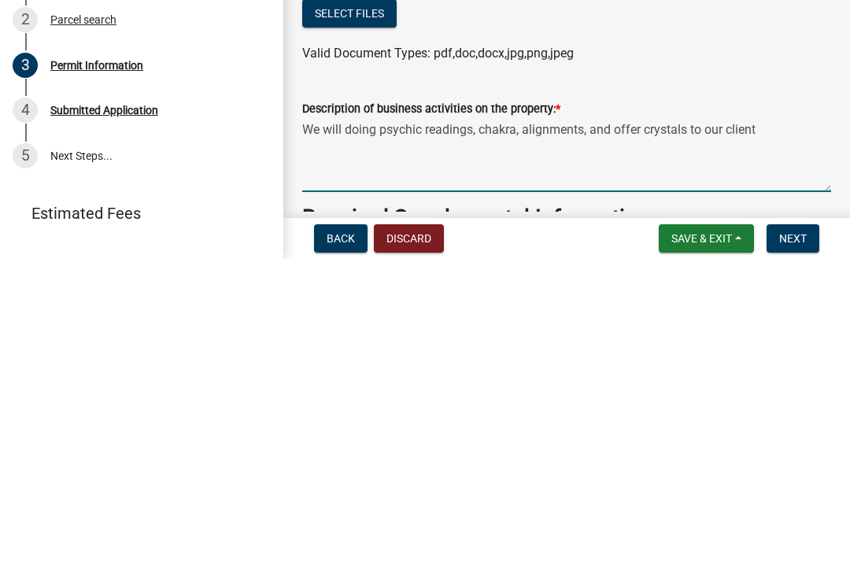
type textarea "We will doing psychic readings, chakra, alignments, and offer crystals to our c…"
click at [800, 553] on span "Next" at bounding box center [793, 559] width 28 height 13
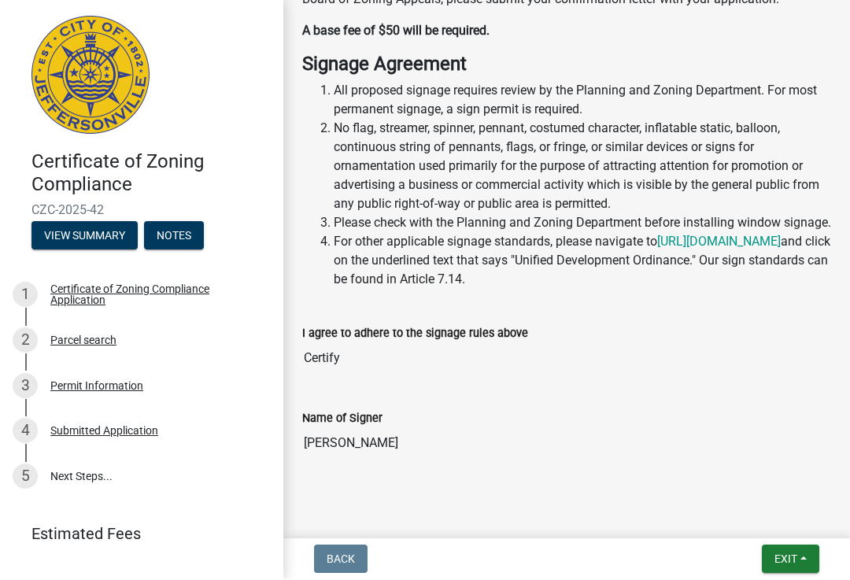
scroll to position [481, 0]
click at [330, 353] on input "Certify" at bounding box center [566, 359] width 529 height 31
click at [354, 388] on div "Name of Signer [PERSON_NAME]" at bounding box center [566, 424] width 529 height 72
click at [802, 548] on button "Exit" at bounding box center [790, 559] width 57 height 28
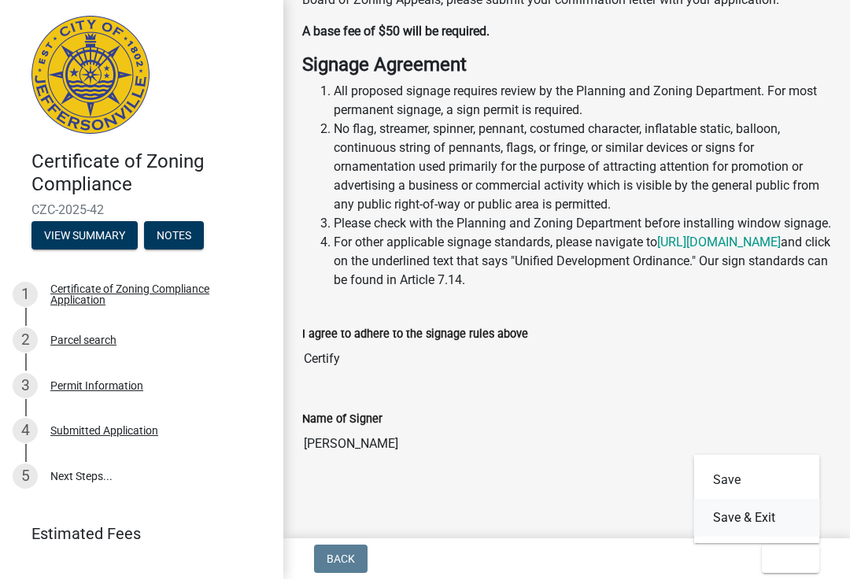
click at [768, 507] on button "Save & Exit" at bounding box center [757, 519] width 126 height 38
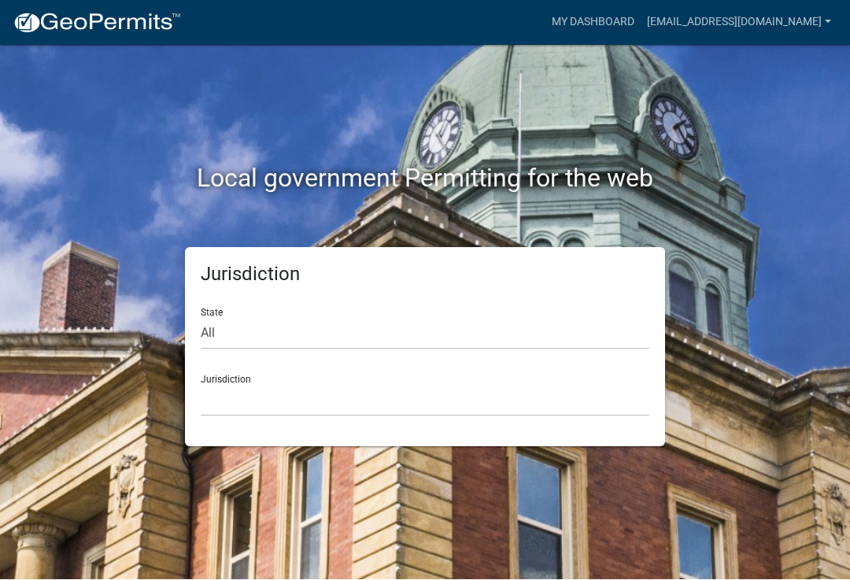
click at [737, 224] on div "Local government Permitting for the web" at bounding box center [424, 146] width 755 height 201
